Goal: Task Accomplishment & Management: Complete application form

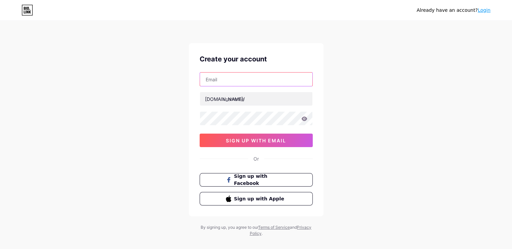
click at [240, 74] on input "text" at bounding box center [256, 78] width 113 height 13
type input "[EMAIL_ADDRESS][DOMAIN_NAME]"
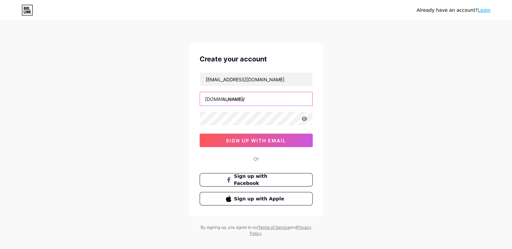
click at [233, 100] on input "text" at bounding box center [256, 98] width 113 height 13
type input "rangersimmigrations"
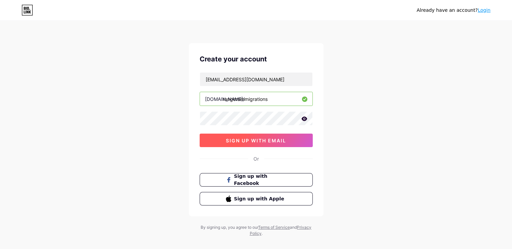
click at [296, 139] on button "sign up with email" at bounding box center [256, 139] width 113 height 13
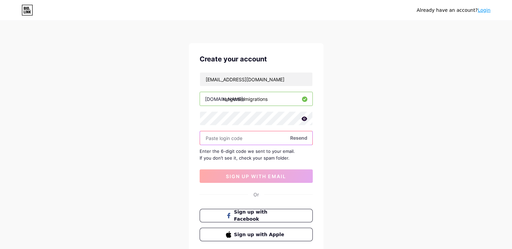
paste input "369561"
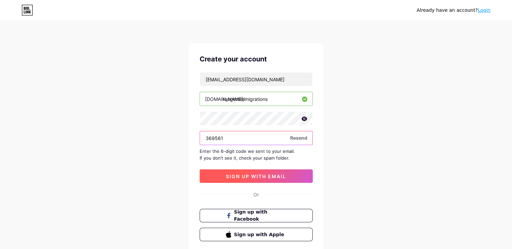
type input "369561"
click at [244, 179] on button "sign up with email" at bounding box center [256, 175] width 113 height 13
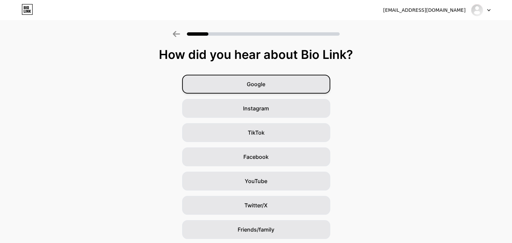
click at [268, 88] on div "Google" at bounding box center [256, 84] width 148 height 19
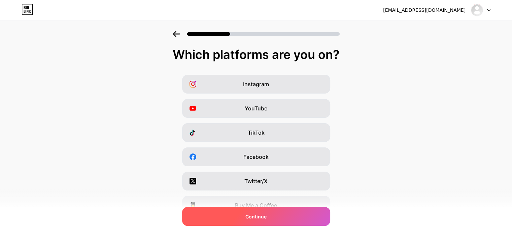
click at [267, 216] on span "Continue" at bounding box center [256, 216] width 21 height 7
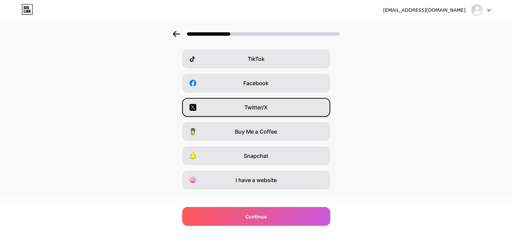
scroll to position [81, 0]
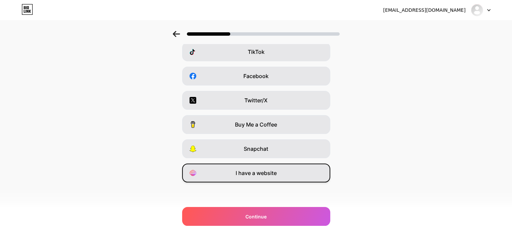
click at [267, 171] on span "I have a website" at bounding box center [256, 173] width 41 height 8
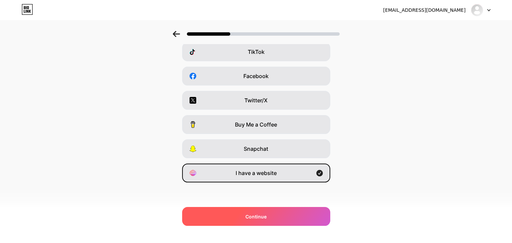
click at [268, 212] on div "Continue" at bounding box center [256, 216] width 148 height 19
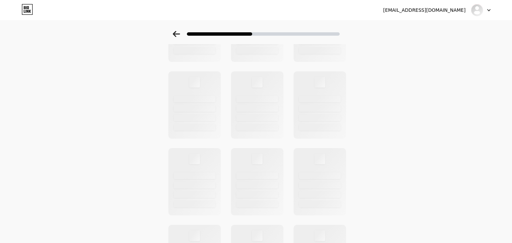
scroll to position [0, 0]
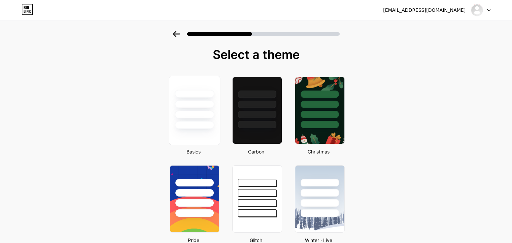
click at [201, 120] on div at bounding box center [194, 102] width 51 height 53
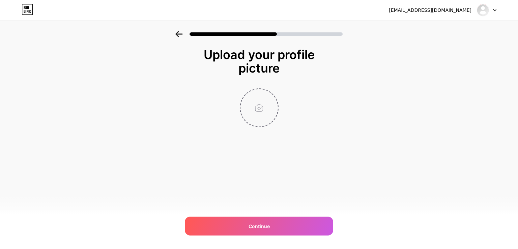
click at [261, 92] on input "file" at bounding box center [258, 107] width 37 height 37
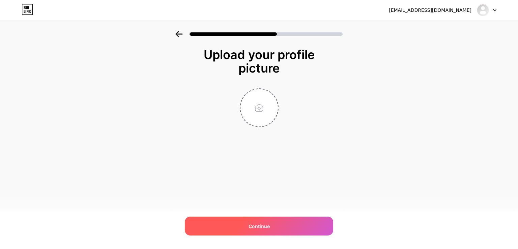
click at [256, 228] on span "Continue" at bounding box center [258, 225] width 21 height 7
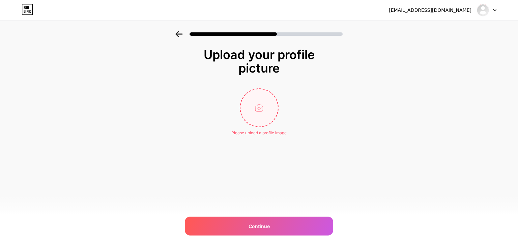
click at [259, 107] on input "file" at bounding box center [258, 107] width 37 height 37
type input "C:\fakepath\rangersimmigration.png"
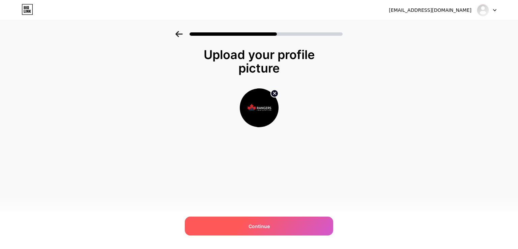
click at [260, 229] on div "Continue" at bounding box center [259, 225] width 148 height 19
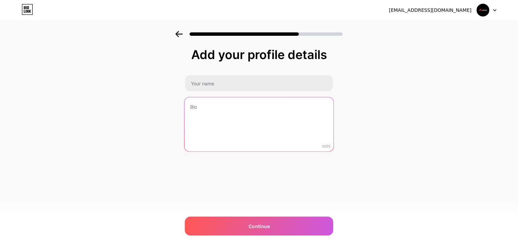
click at [241, 101] on textarea at bounding box center [258, 124] width 149 height 55
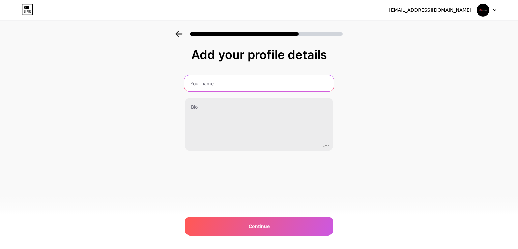
click at [241, 87] on input "text" at bounding box center [258, 83] width 149 height 16
type input "Rangers Immigration"
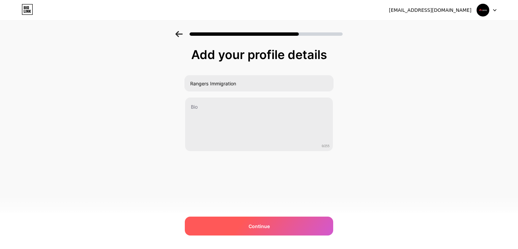
click at [250, 226] on span "Continue" at bounding box center [258, 225] width 21 height 7
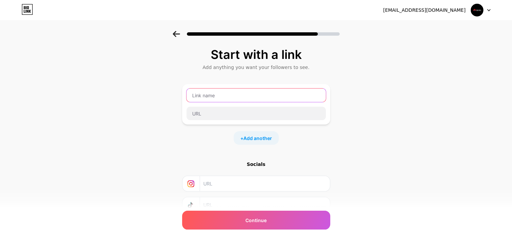
click at [242, 99] on input "text" at bounding box center [256, 95] width 139 height 13
paste input "How to Choose the Best Consultant for Your Canada PR Application"
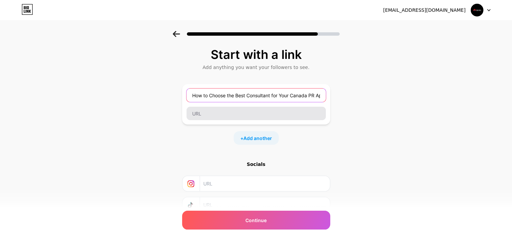
scroll to position [0, 22]
type input "How to Choose the Best Consultant for Your Canada PR Application"
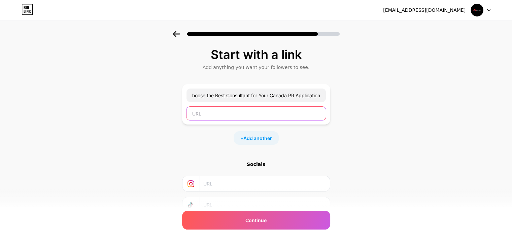
click at [244, 114] on input "text" at bounding box center [256, 113] width 139 height 13
paste input "https://medium.com/@rangersimmigration2/how-to-choose-the-best-consultant-for-y…"
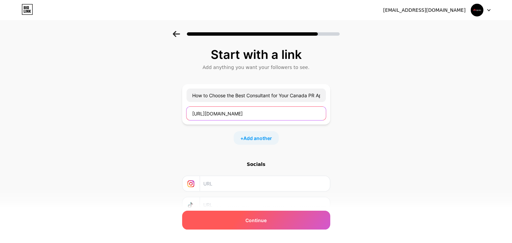
type input "https://medium.com/@rangersimmigration2/how-to-choose-the-best-consultant-for-y…"
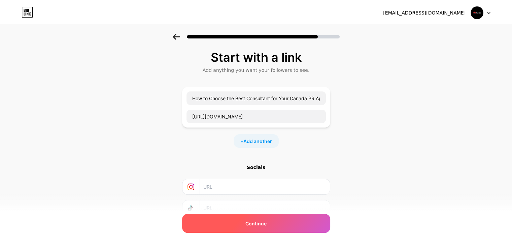
scroll to position [0, 0]
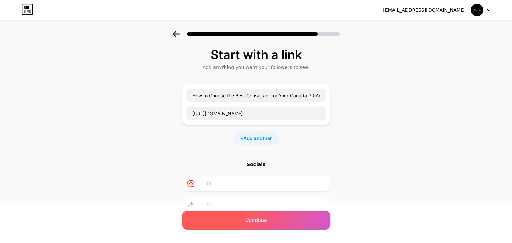
click at [256, 223] on span "Continue" at bounding box center [256, 220] width 21 height 7
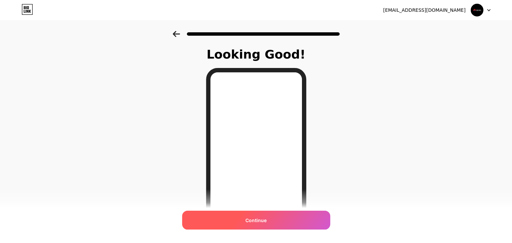
click at [251, 220] on span "Continue" at bounding box center [256, 220] width 21 height 7
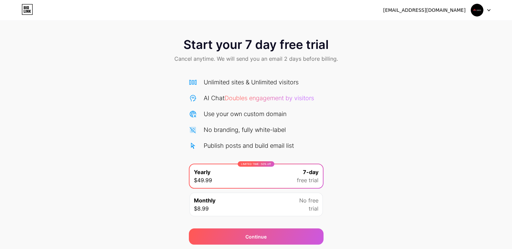
click at [26, 10] on icon at bounding box center [27, 9] width 11 height 11
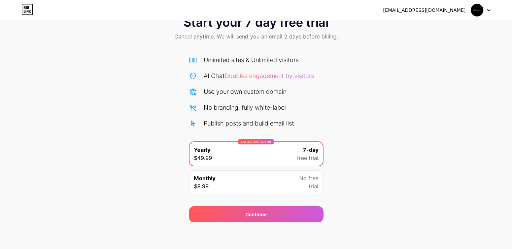
click at [484, 10] on img at bounding box center [477, 10] width 13 height 13
click at [410, 10] on div "[EMAIL_ADDRESS][DOMAIN_NAME]" at bounding box center [424, 10] width 83 height 7
click at [221, 181] on div "Monthly $8.99 No free trial" at bounding box center [256, 182] width 133 height 24
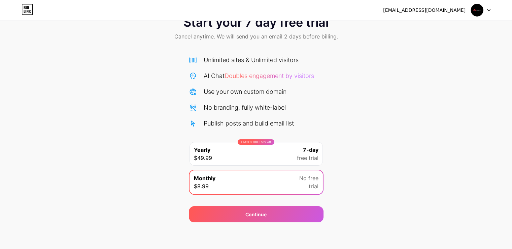
click at [28, 12] on icon at bounding box center [28, 11] width 2 height 3
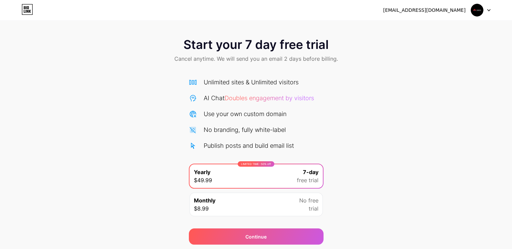
click at [272, 97] on span "Doubles engagement by visitors" at bounding box center [270, 97] width 90 height 7
click at [487, 13] on div at bounding box center [481, 10] width 20 height 12
